Goal: Information Seeking & Learning: Learn about a topic

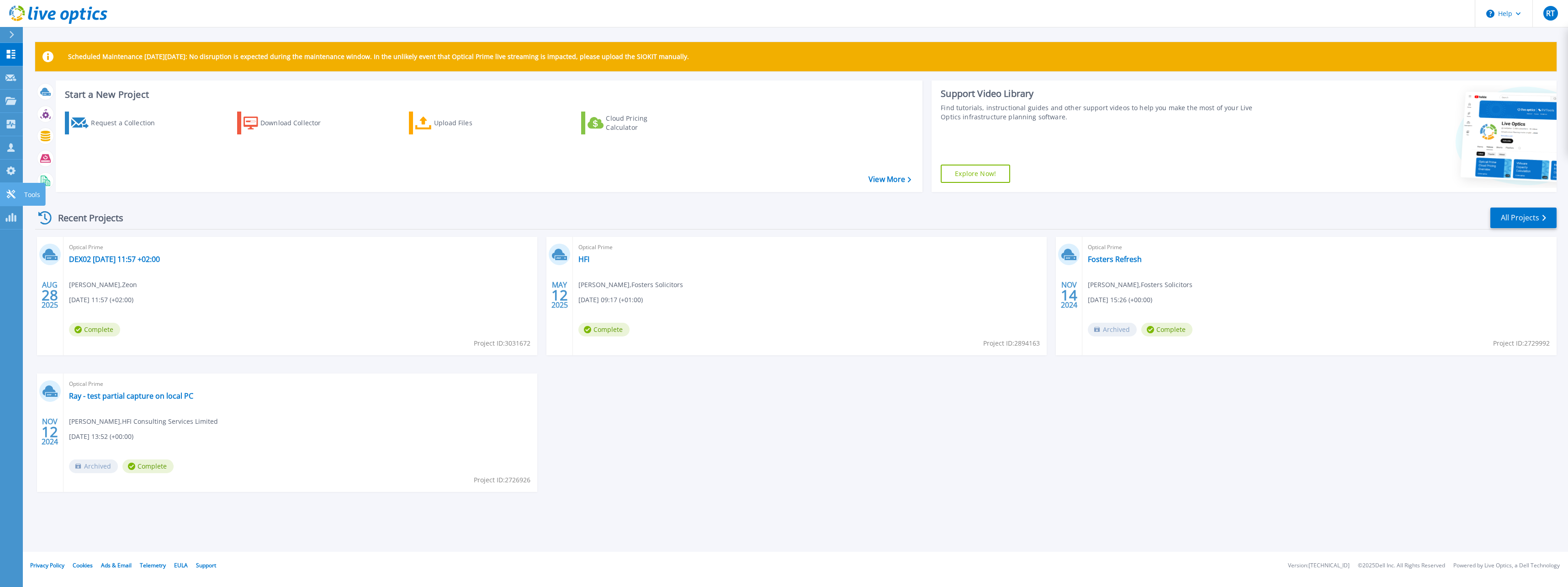
click at [9, 197] on icon at bounding box center [11, 194] width 9 height 9
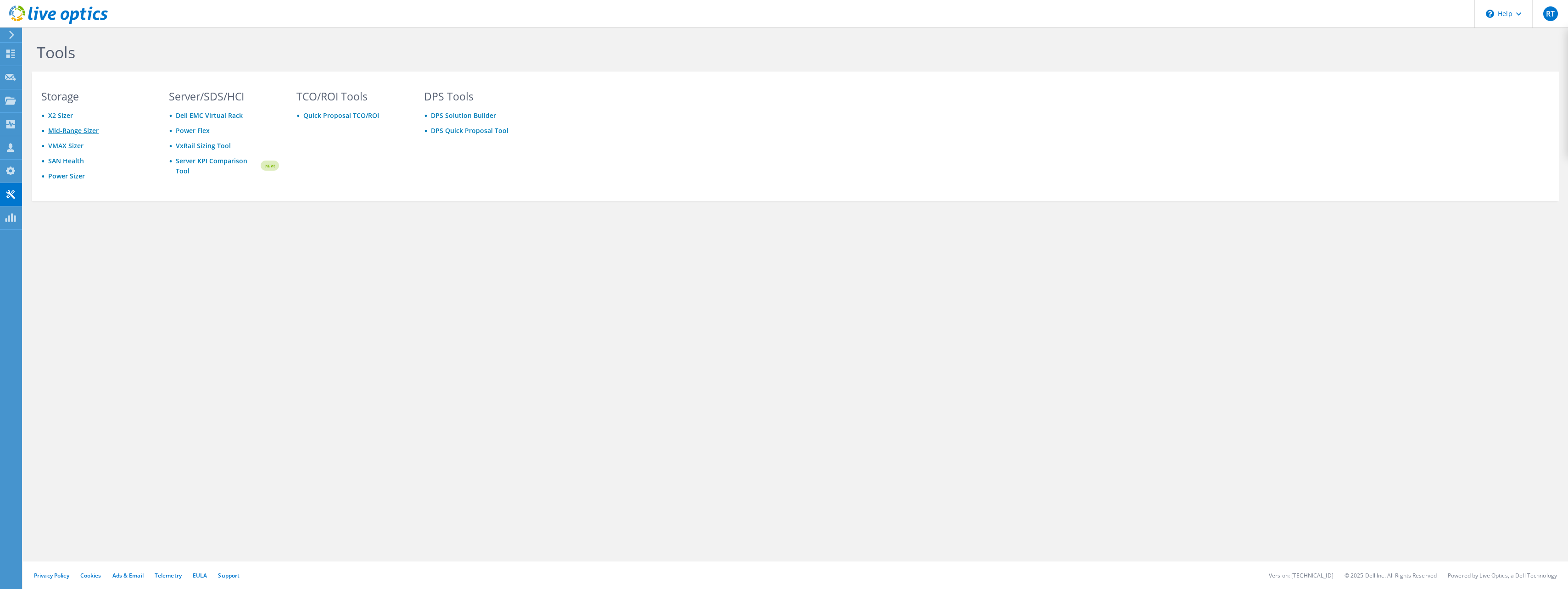
click at [89, 131] on link "Mid-Range Sizer" at bounding box center [73, 130] width 51 height 9
click at [36, 217] on div "PowerSizer" at bounding box center [43, 218] width 43 height 23
click at [10, 52] on icon at bounding box center [10, 54] width 11 height 9
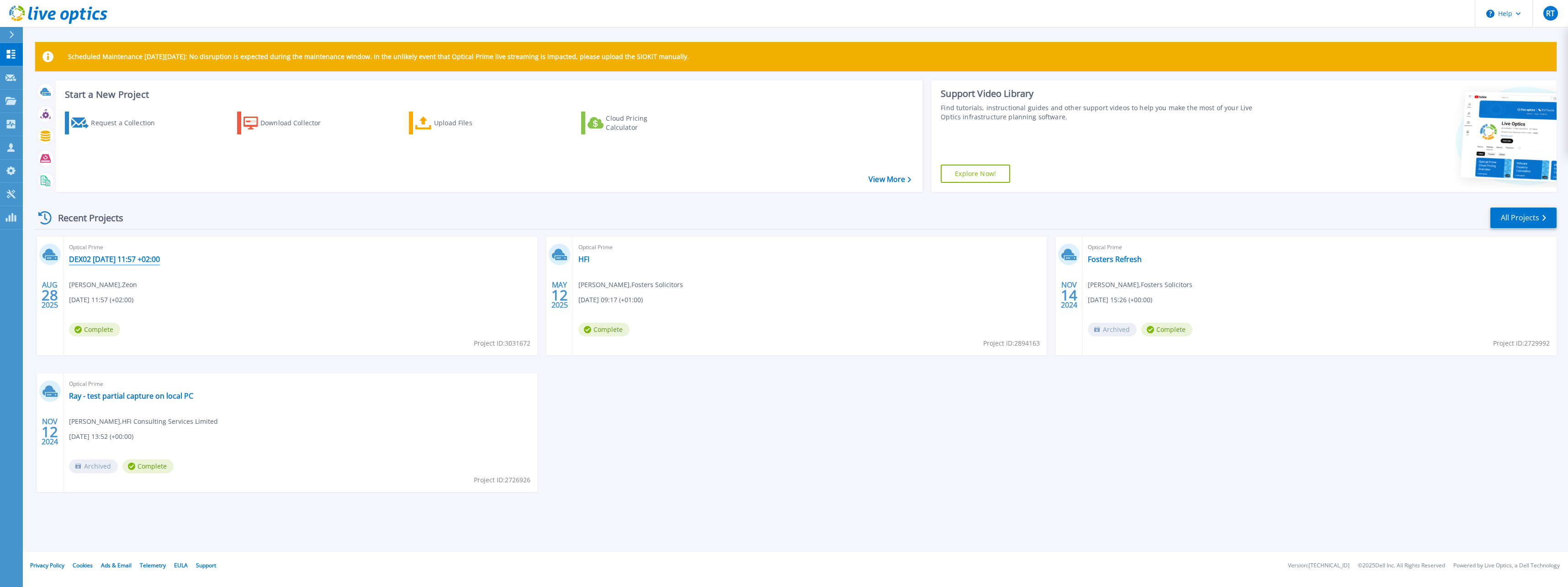
click at [109, 258] on link "DEX02 2025-08-28 11:57 +02:00" at bounding box center [114, 259] width 91 height 9
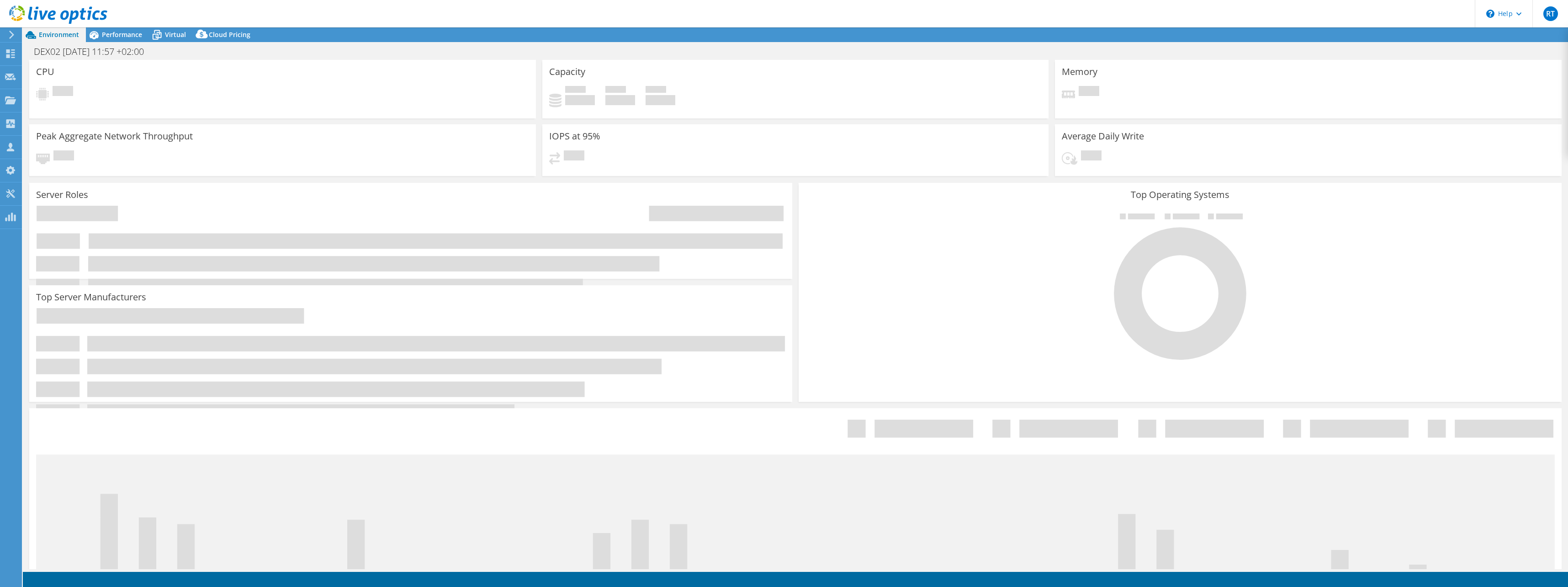
select select "EUFrankfurt"
select select "EUR"
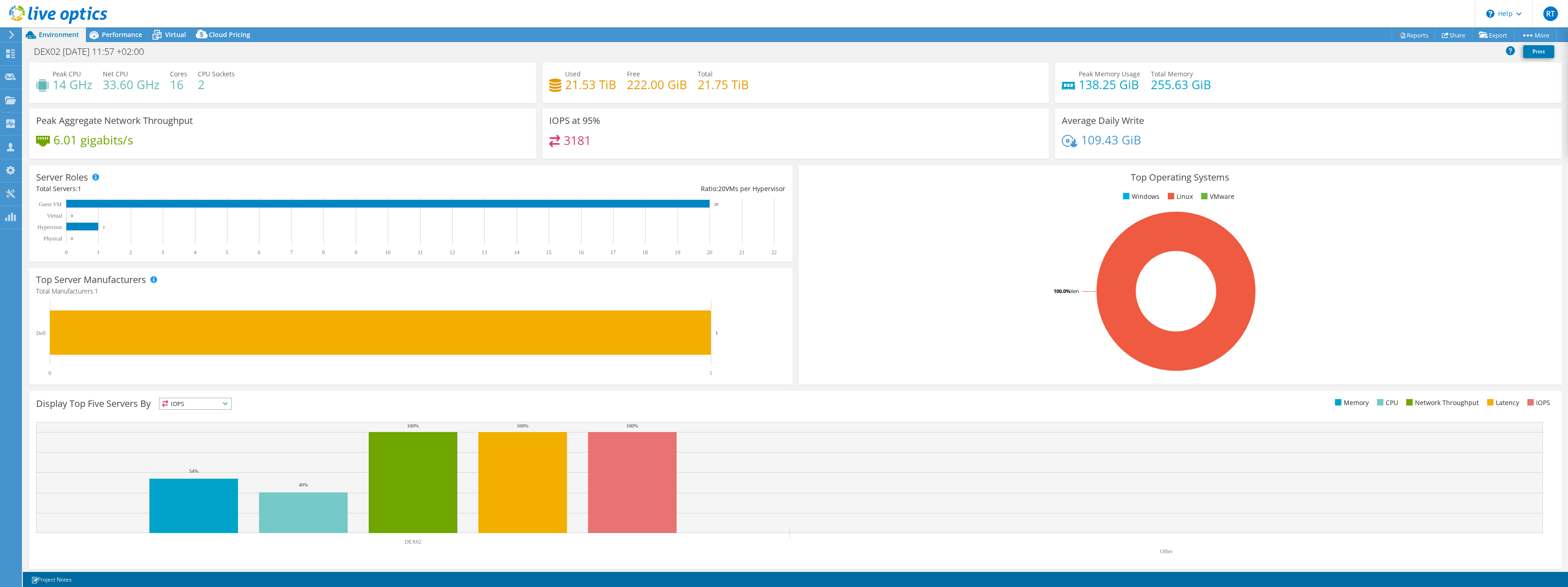
scroll to position [23, 0]
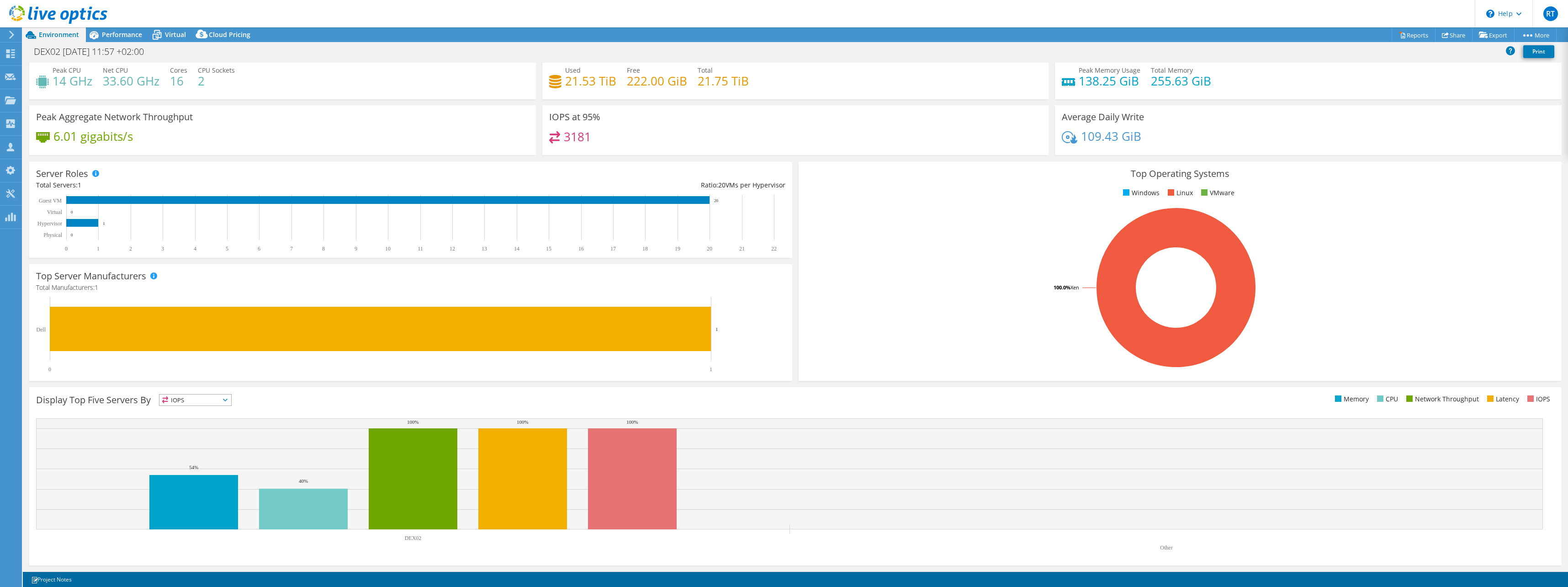
click at [226, 399] on icon at bounding box center [225, 400] width 5 height 3
click at [229, 398] on span "IOPS" at bounding box center [195, 400] width 72 height 11
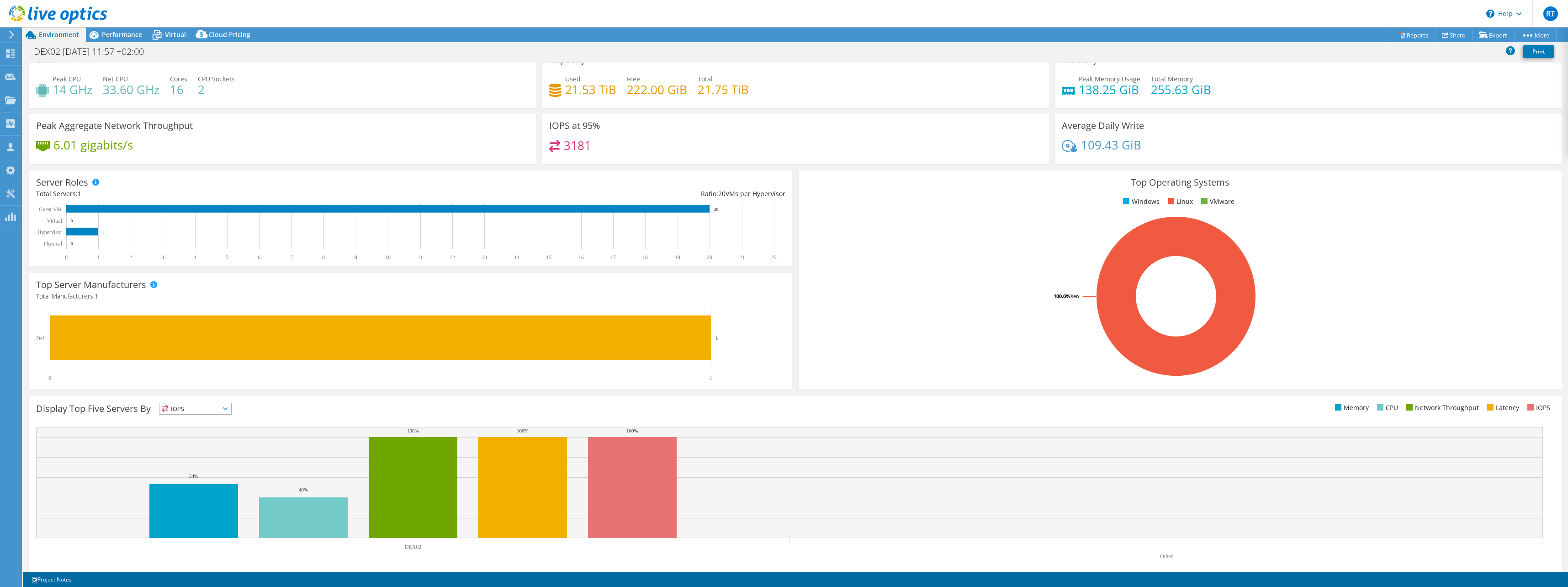
scroll to position [0, 0]
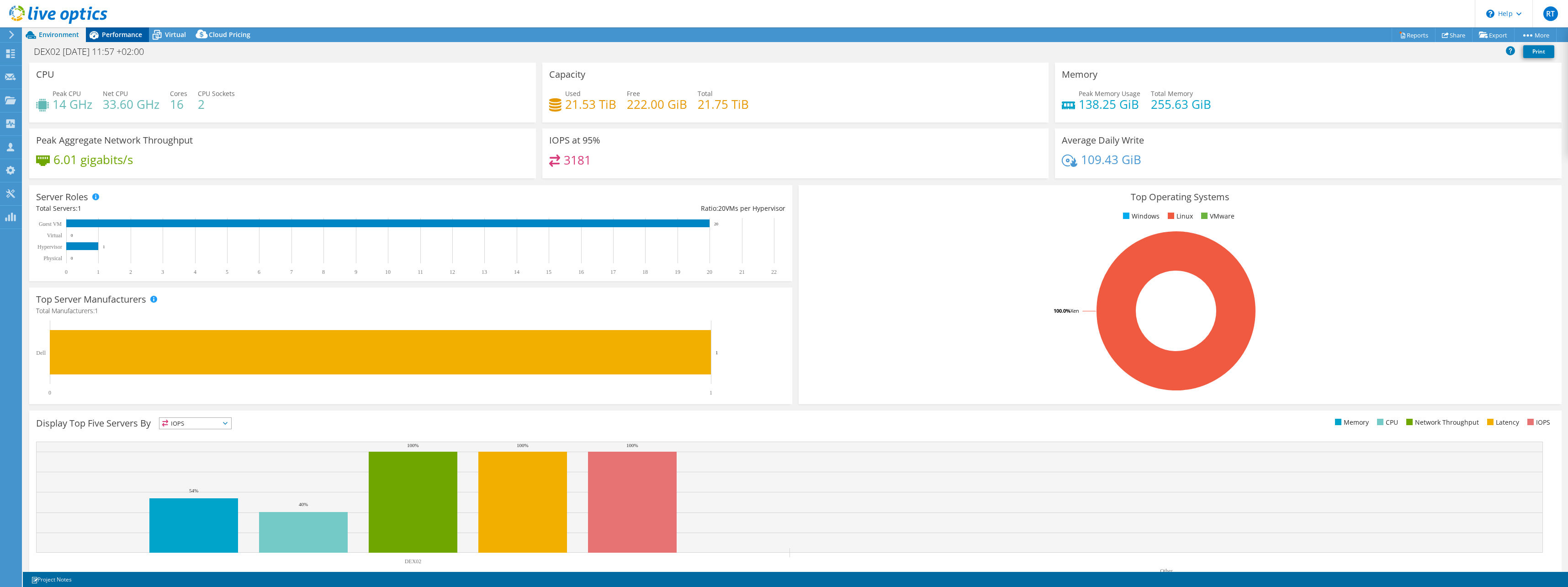
click at [131, 37] on span "Performance" at bounding box center [122, 35] width 40 height 9
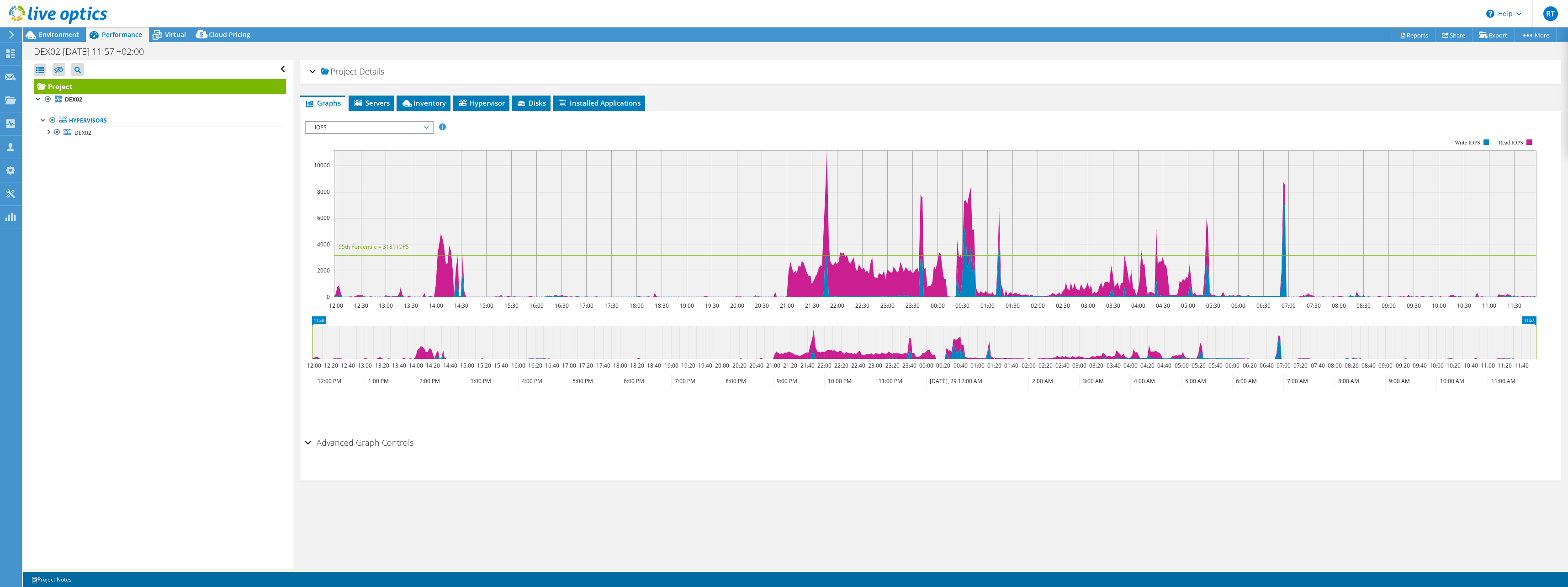
click at [382, 128] on span "IOPS" at bounding box center [369, 127] width 117 height 11
click at [326, 233] on li "All" at bounding box center [369, 237] width 127 height 11
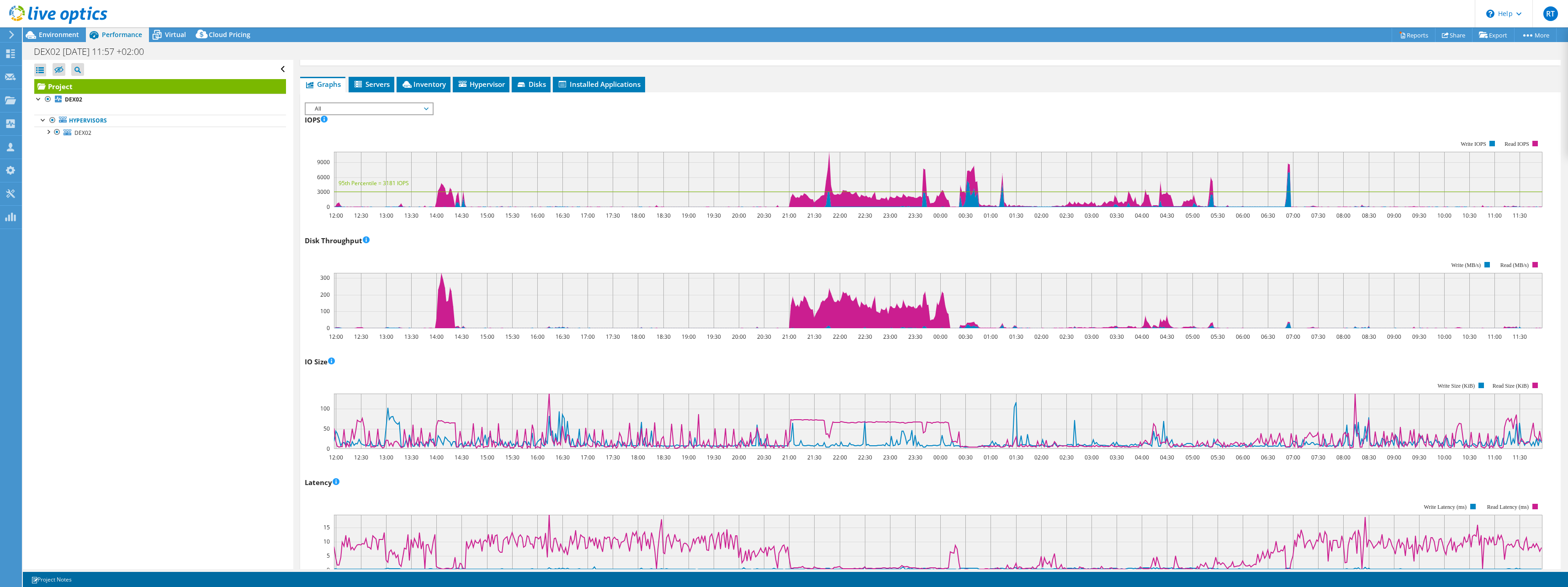
scroll to position [0, 0]
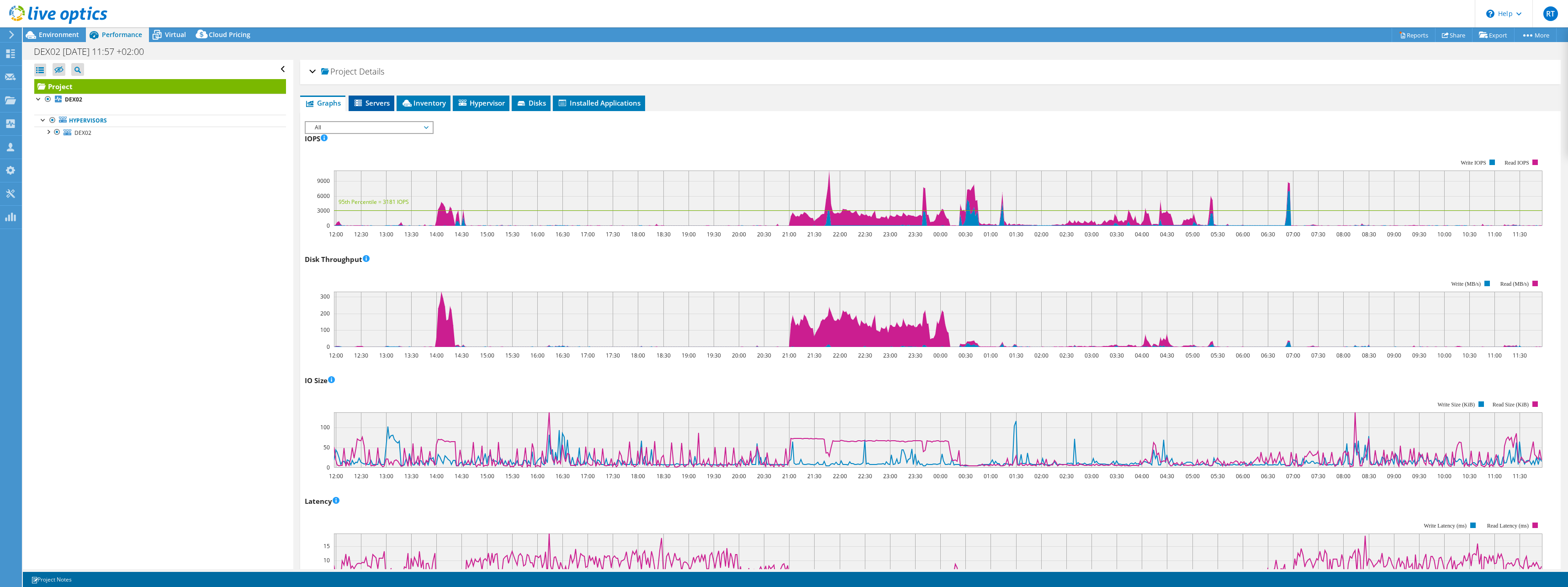
click at [379, 104] on span "Servers" at bounding box center [371, 102] width 37 height 9
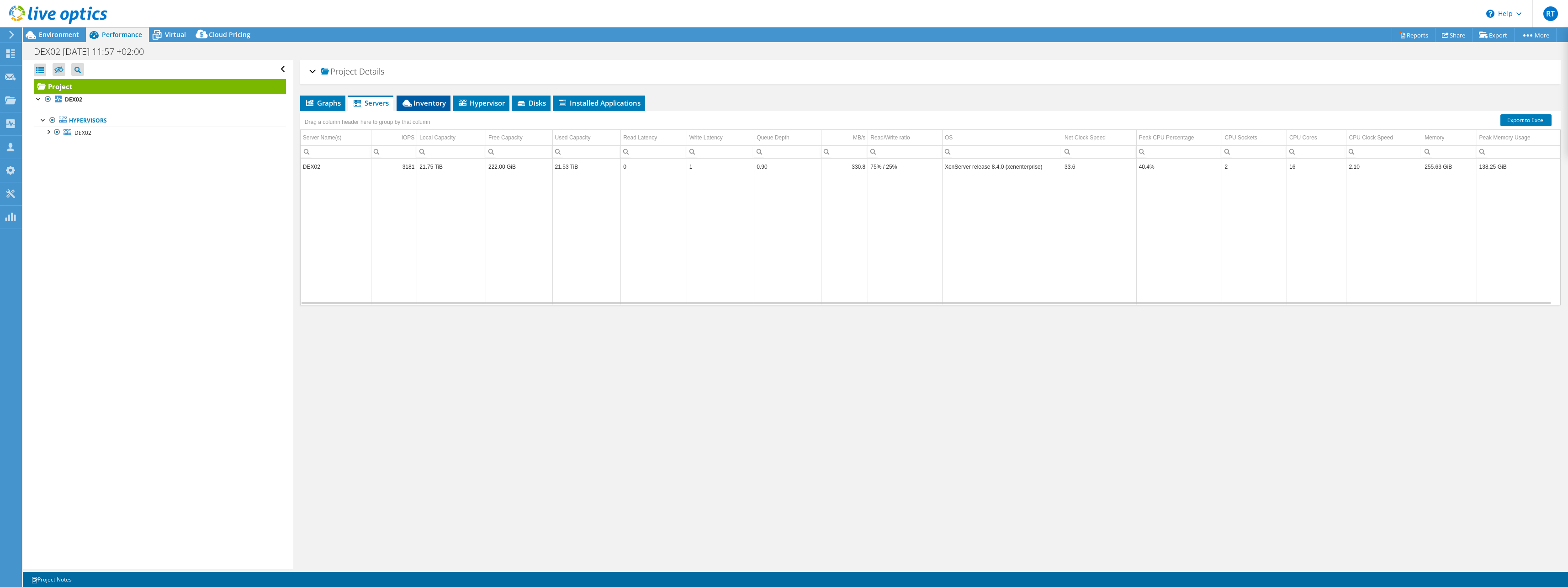
click at [422, 104] on span "Inventory" at bounding box center [424, 102] width 45 height 9
